Goal: Contribute content: Add original content to the website for others to see

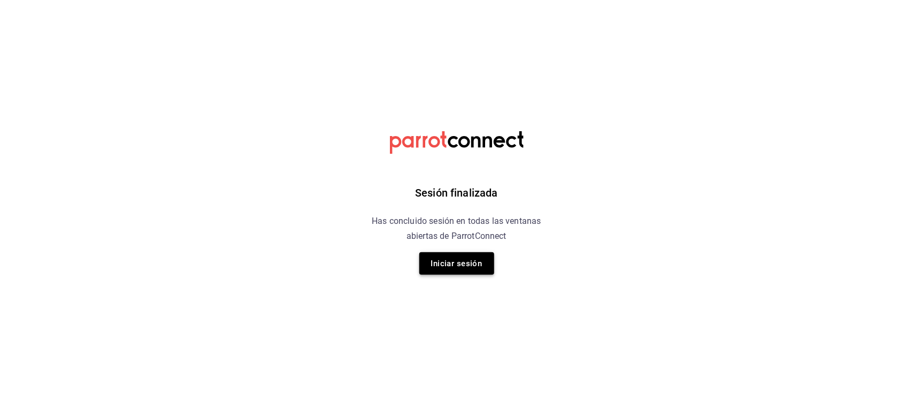
click at [459, 268] on button "Iniciar sesión" at bounding box center [456, 263] width 75 height 22
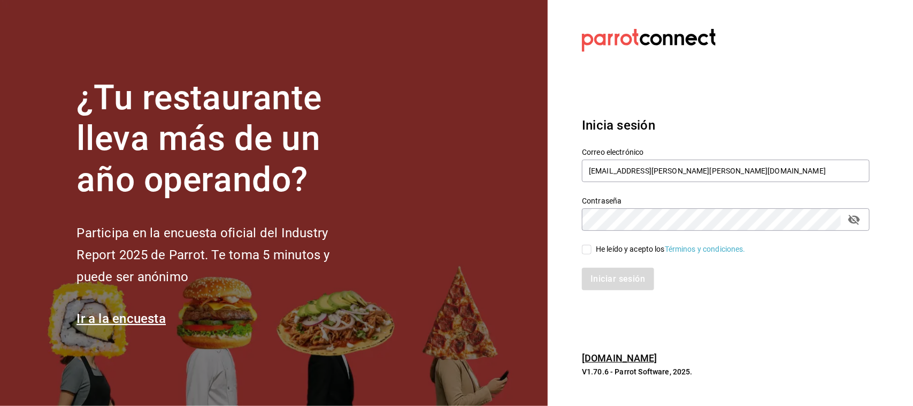
click at [459, 268] on section "¿Tu restaurante lleva más de un año operando? Participa en la encuesta oficial …" at bounding box center [274, 203] width 548 height 406
click at [589, 253] on input "He leído y acepto los Términos y condiciones." at bounding box center [587, 250] width 10 height 10
checkbox input "true"
click at [606, 278] on button "Iniciar sesión" at bounding box center [618, 279] width 73 height 22
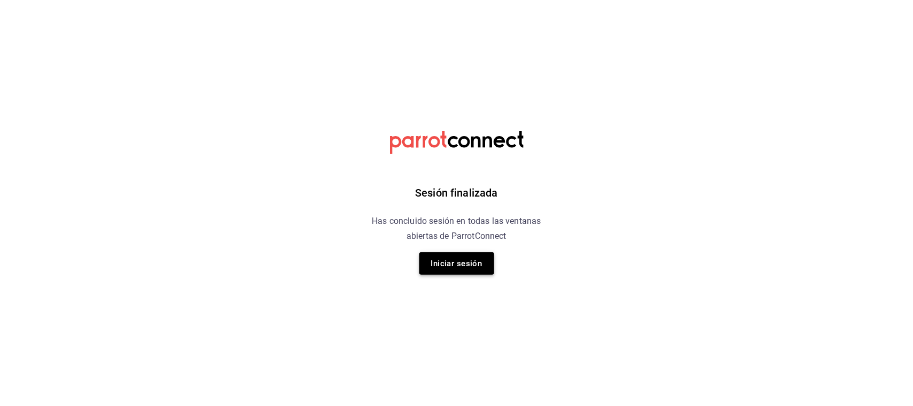
click at [469, 266] on button "Iniciar sesión" at bounding box center [456, 263] width 75 height 22
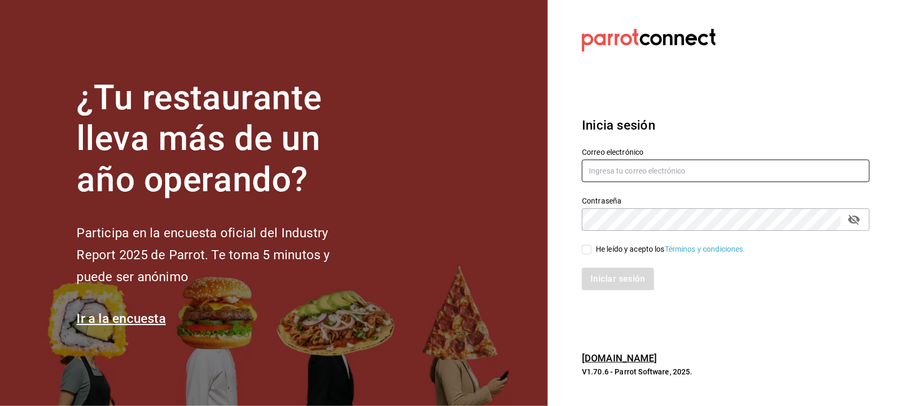
type input "[EMAIL_ADDRESS][PERSON_NAME][PERSON_NAME][DOMAIN_NAME]"
click at [583, 250] on input "He leído y acepto los Términos y condiciones." at bounding box center [587, 250] width 10 height 10
checkbox input "true"
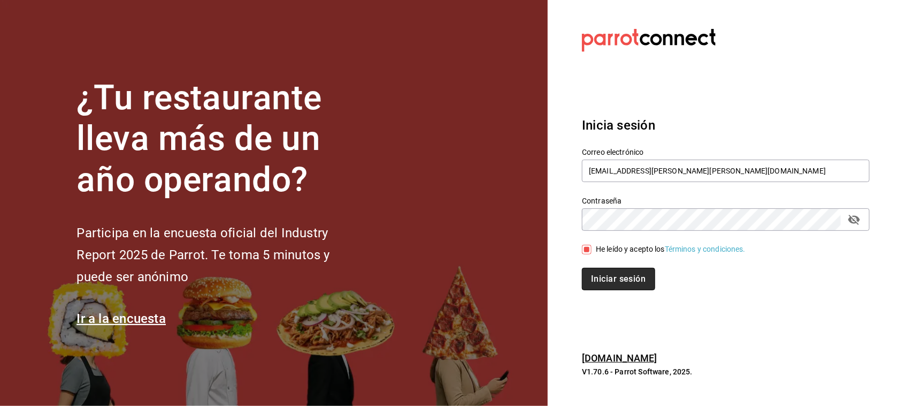
click at [606, 277] on button "Iniciar sesión" at bounding box center [618, 279] width 73 height 22
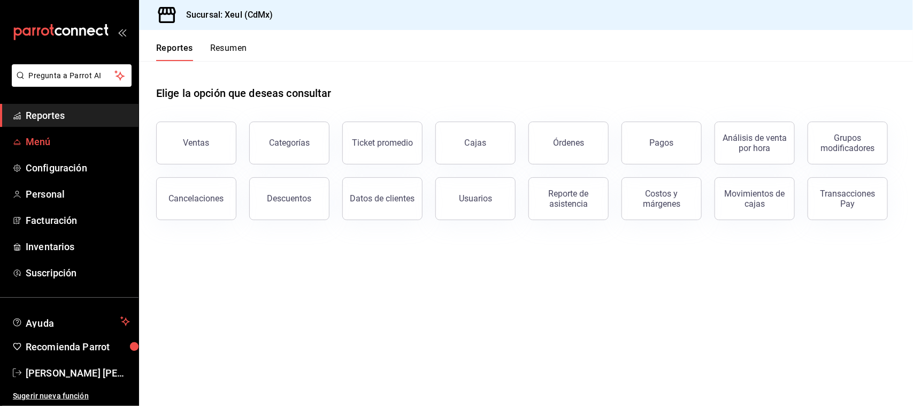
click at [59, 138] on span "Menú" at bounding box center [78, 141] width 104 height 14
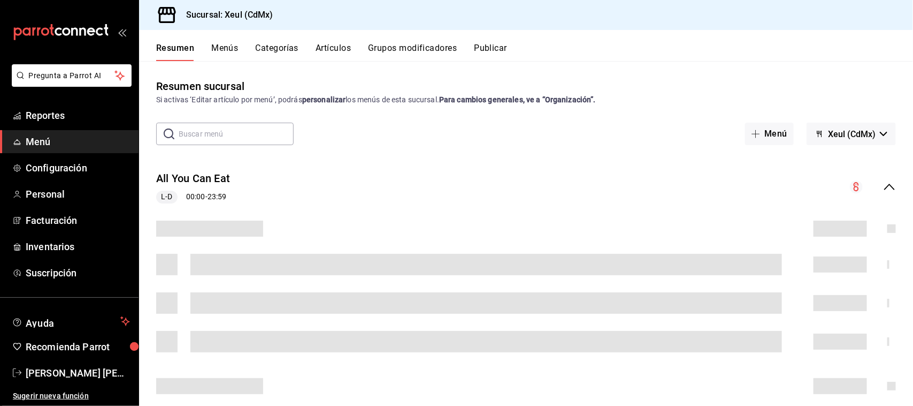
click at [331, 47] on button "Artículos" at bounding box center [333, 52] width 35 height 18
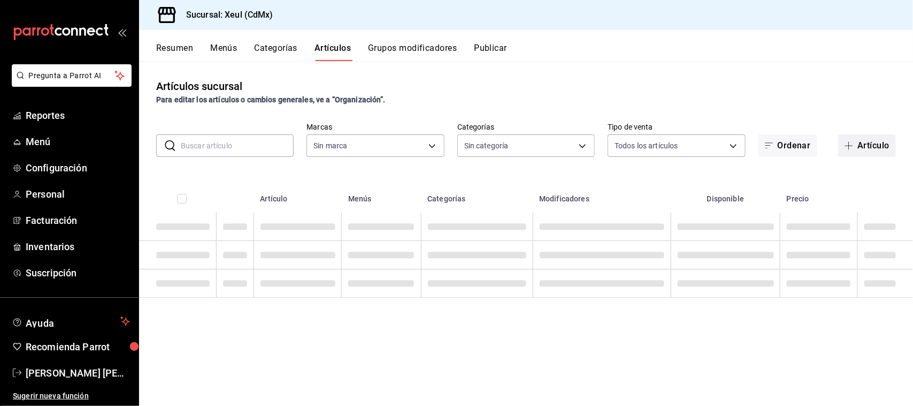
click at [871, 142] on button "Artículo" at bounding box center [867, 145] width 58 height 22
type input "556c56df-7d38-43a9-98c1-84be39c4f433"
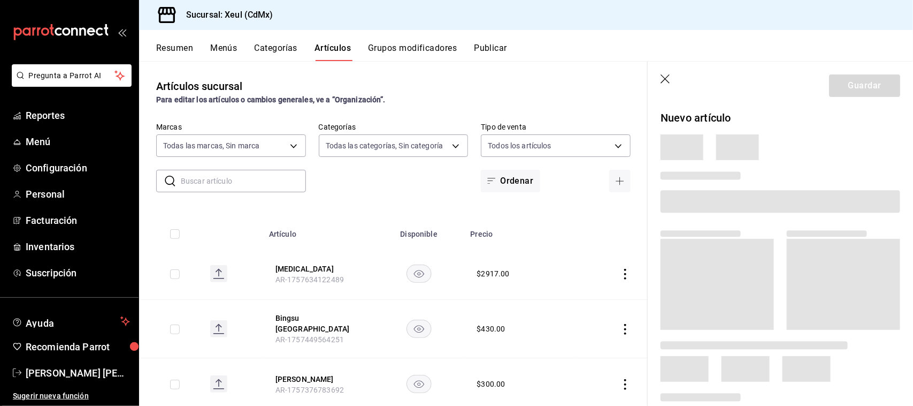
type input "9ffb4ff0-a760-4229-a6f3-88949d182805,af0c7c9f-f8a8-44bd-a5b8-c8fa444149a7,c51de…"
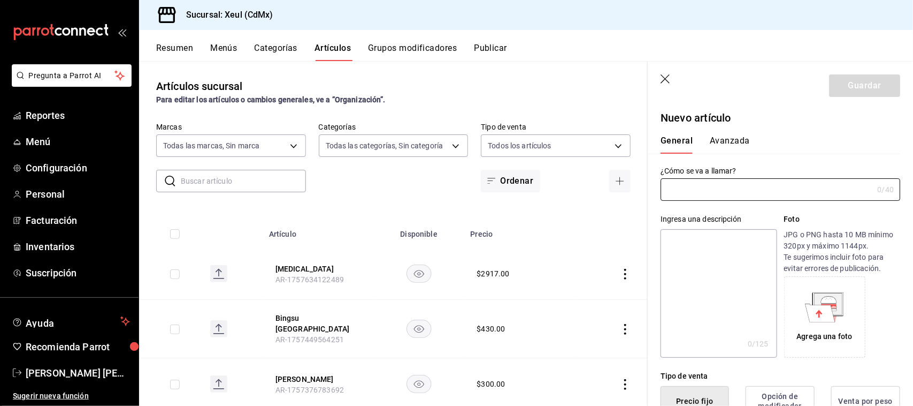
type input "AR-1758230785708"
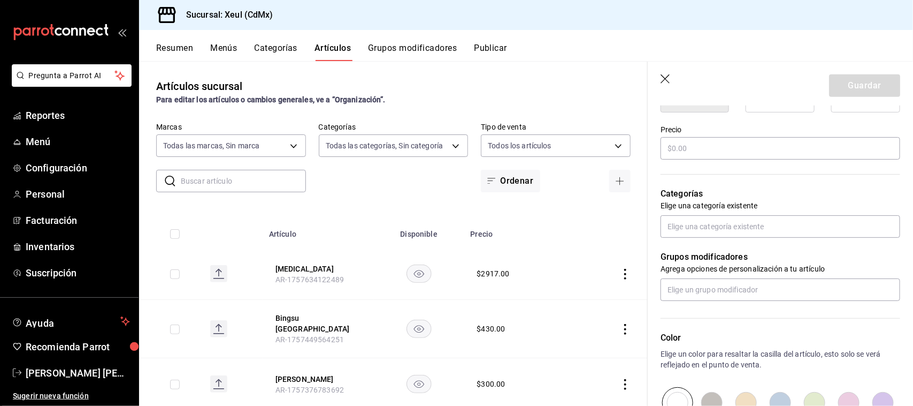
scroll to position [297, 0]
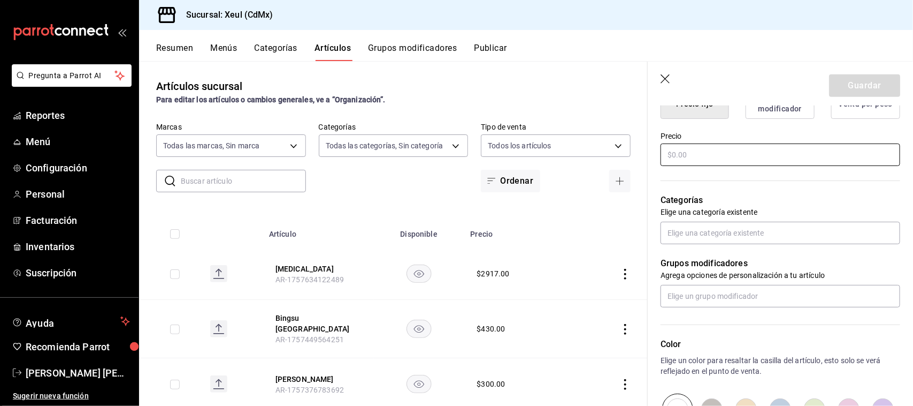
type input "Tarta De chocolate"
click at [745, 158] on input "text" at bounding box center [781, 154] width 240 height 22
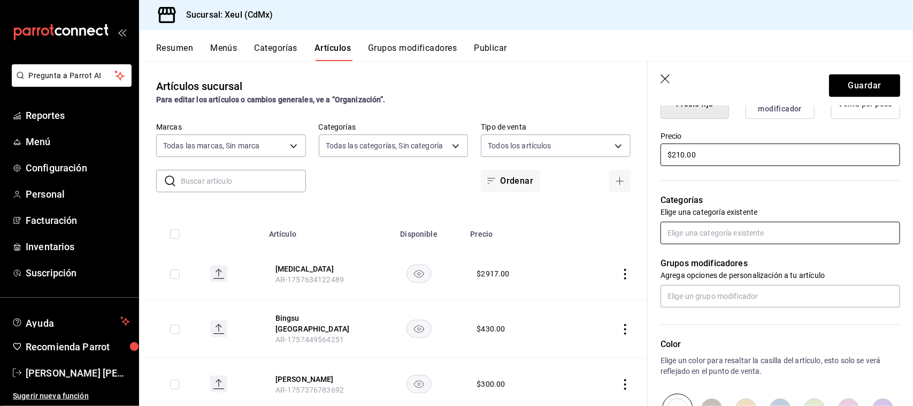
type input "$210.00"
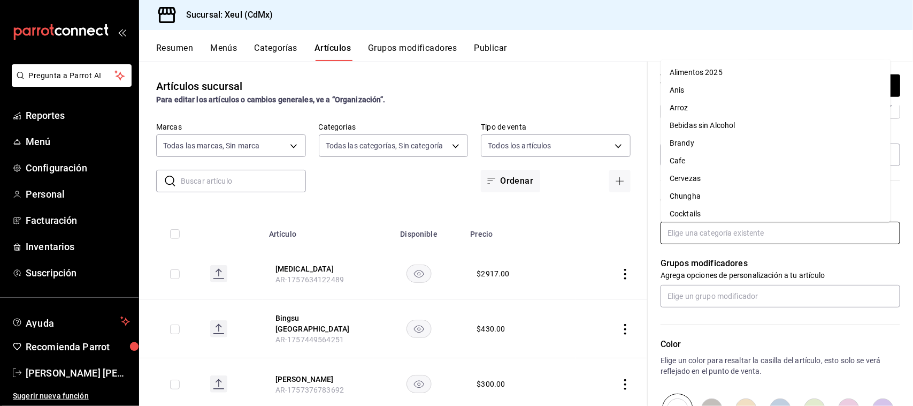
click at [745, 234] on input "text" at bounding box center [781, 233] width 240 height 22
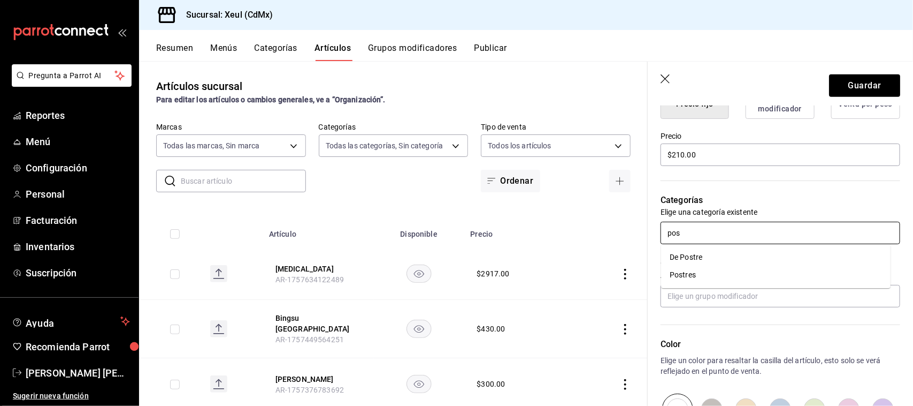
type input "post"
click at [718, 268] on li "Postres" at bounding box center [776, 275] width 230 height 18
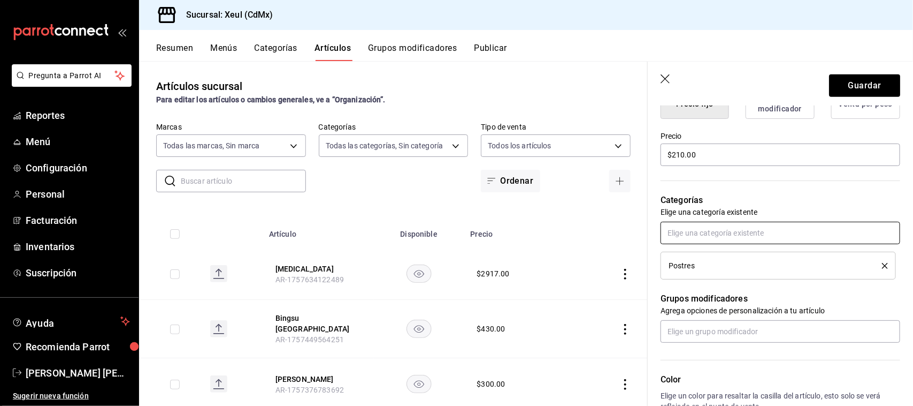
scroll to position [485, 0]
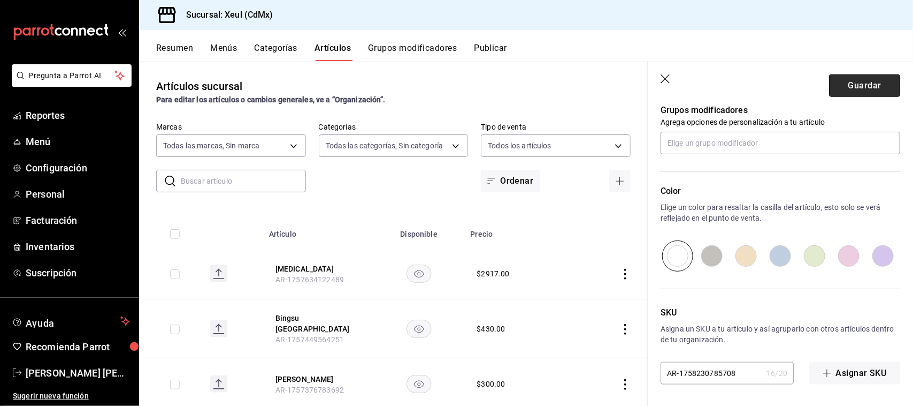
click at [852, 89] on button "Guardar" at bounding box center [864, 85] width 71 height 22
